Goal: Find specific page/section: Find specific page/section

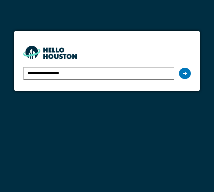
click at [185, 71] on icon at bounding box center [185, 73] width 4 height 5
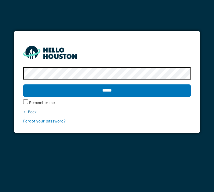
click at [142, 85] on input "******" at bounding box center [107, 90] width 168 height 12
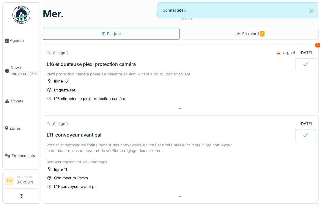
click at [15, 40] on span "Agenda" at bounding box center [24, 41] width 28 height 6
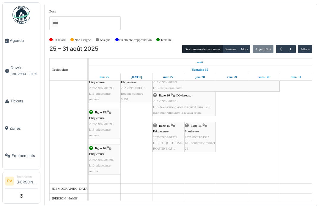
scroll to position [8, 0]
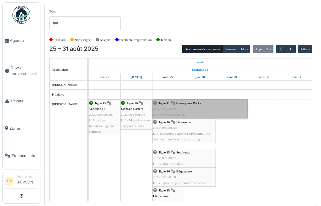
click at [185, 103] on link "ligne 11 | Convoyeurs Packs 2025/09/63/01307 L11-convoyeur avant pal" at bounding box center [199, 109] width 95 height 19
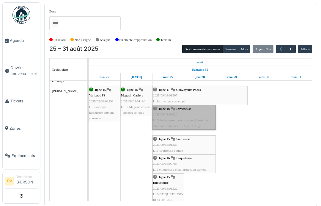
click at [187, 105] on link "ligne 16 | Dévisseuse 2025/09/63/01326 L16-dévisseuse-placer le nouvel enroulle…" at bounding box center [183, 117] width 63 height 25
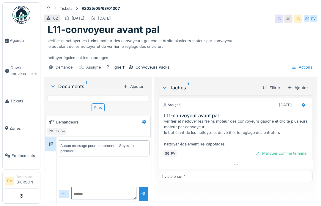
scroll to position [2, 0]
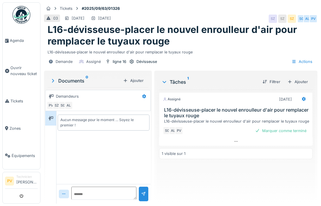
scroll to position [2, 0]
click at [13, 40] on span "Agenda" at bounding box center [24, 41] width 28 height 6
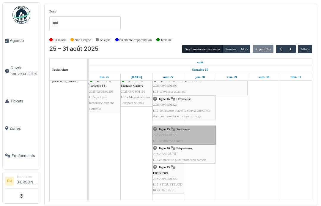
click at [186, 128] on link "ligne 15 | Soutireuse 2025/09/63/01323 L15-souffleuse bouton" at bounding box center [183, 135] width 63 height 19
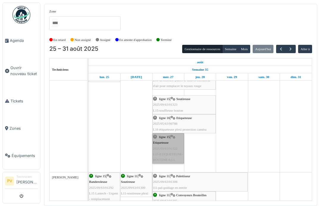
click at [164, 141] on link "ligne 15 | Etiqueteuse 2025/09/63/01322 L15-ETIQUETEUSE-ROUTINE 0.5 L" at bounding box center [168, 148] width 32 height 30
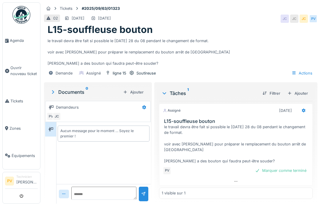
scroll to position [2, 0]
